Goal: Information Seeking & Learning: Find contact information

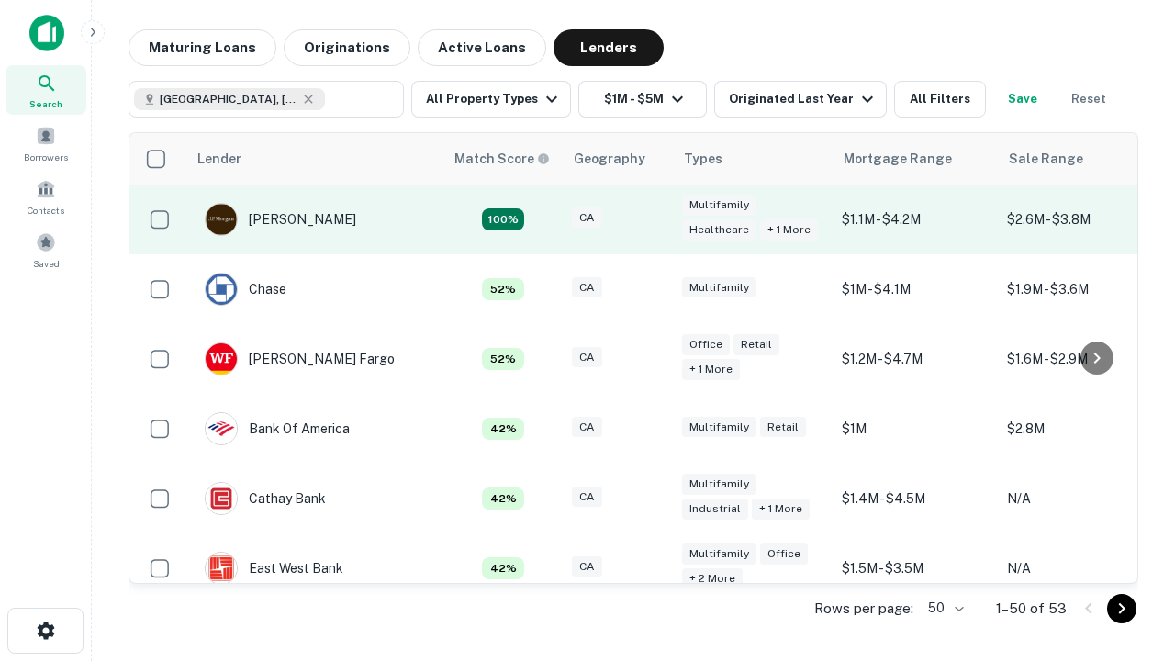
click at [652, 219] on div "CA" at bounding box center [618, 219] width 92 height 25
